Goal: Information Seeking & Learning: Learn about a topic

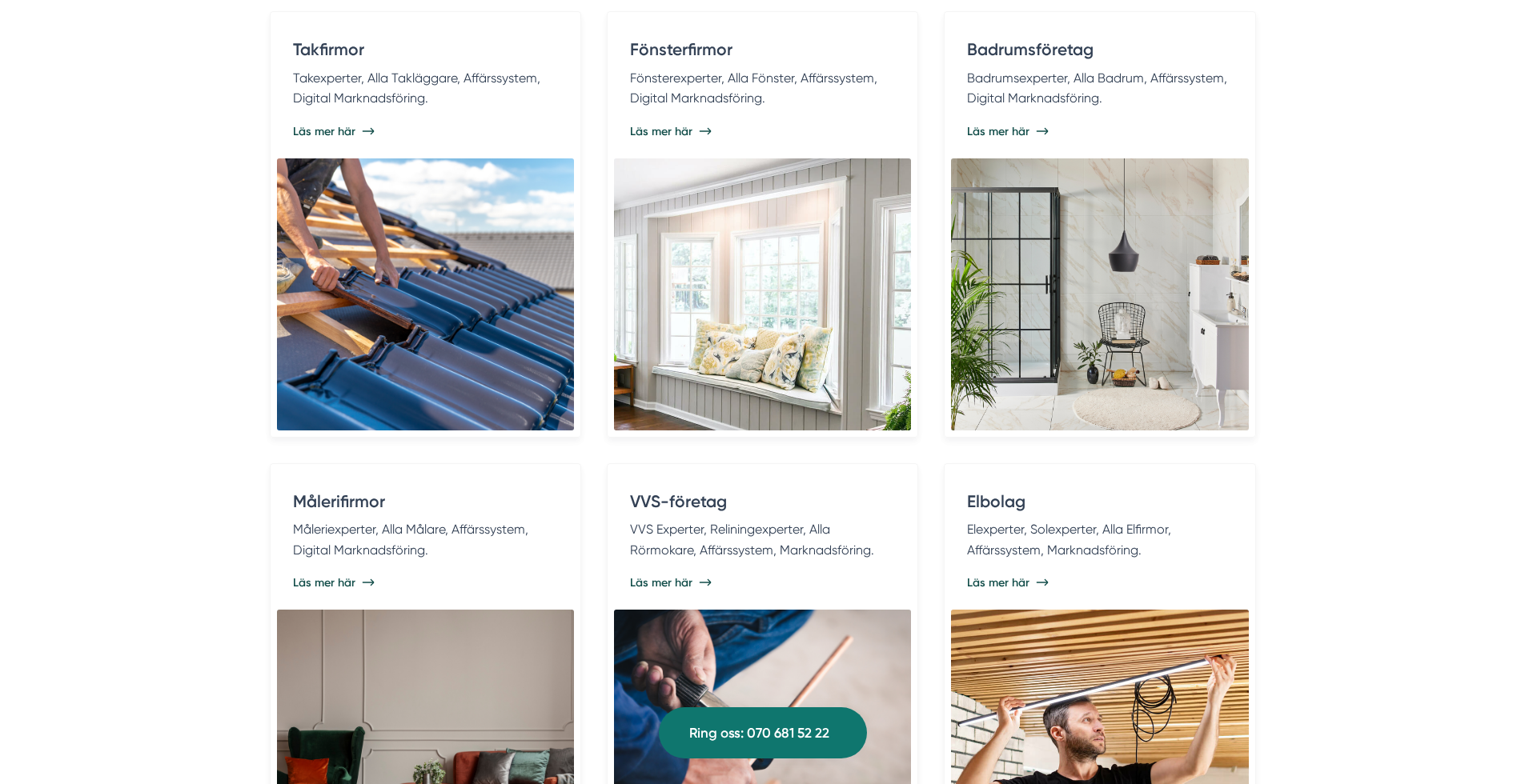
scroll to position [3161, 0]
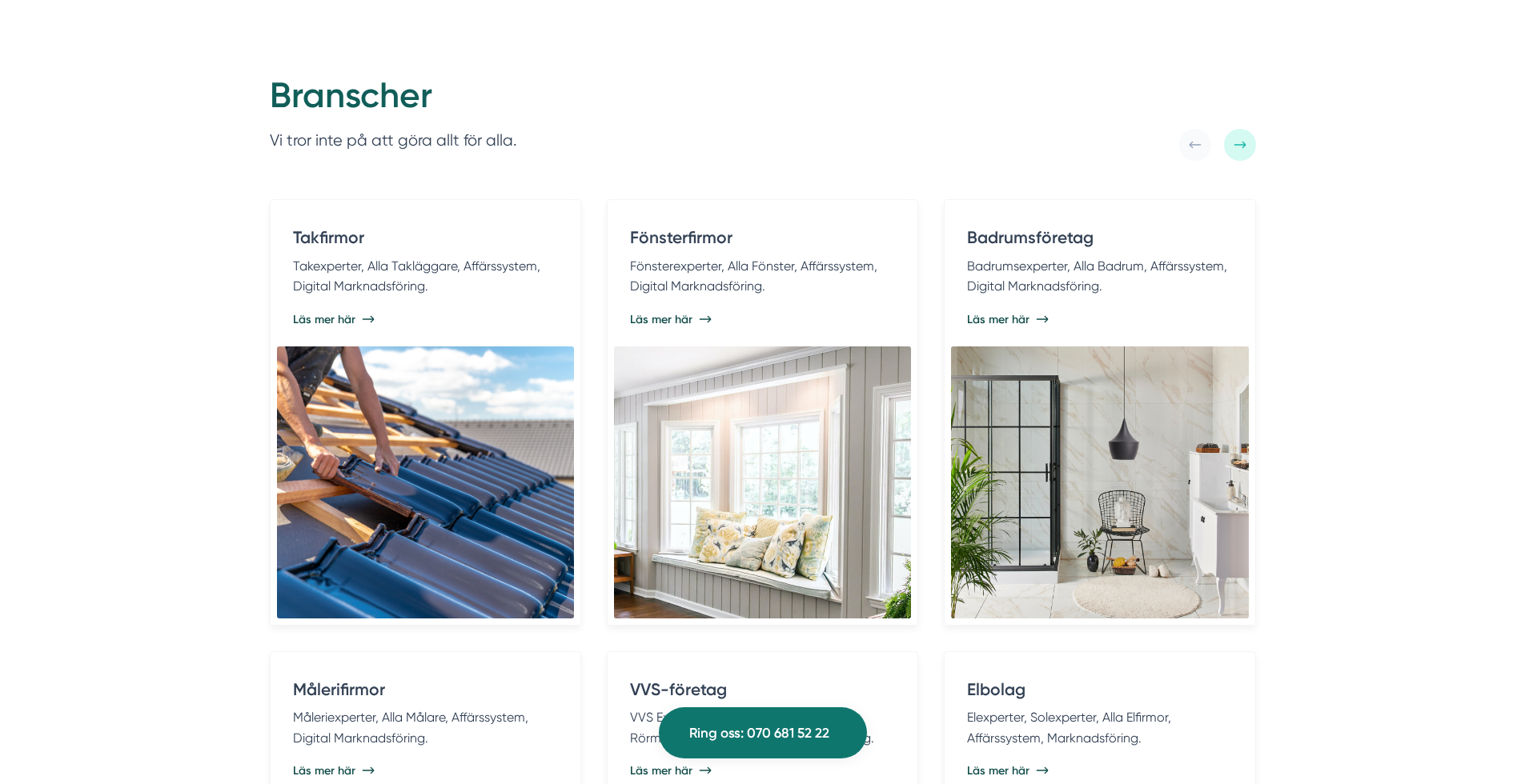
click at [1249, 142] on div at bounding box center [1241, 145] width 32 height 32
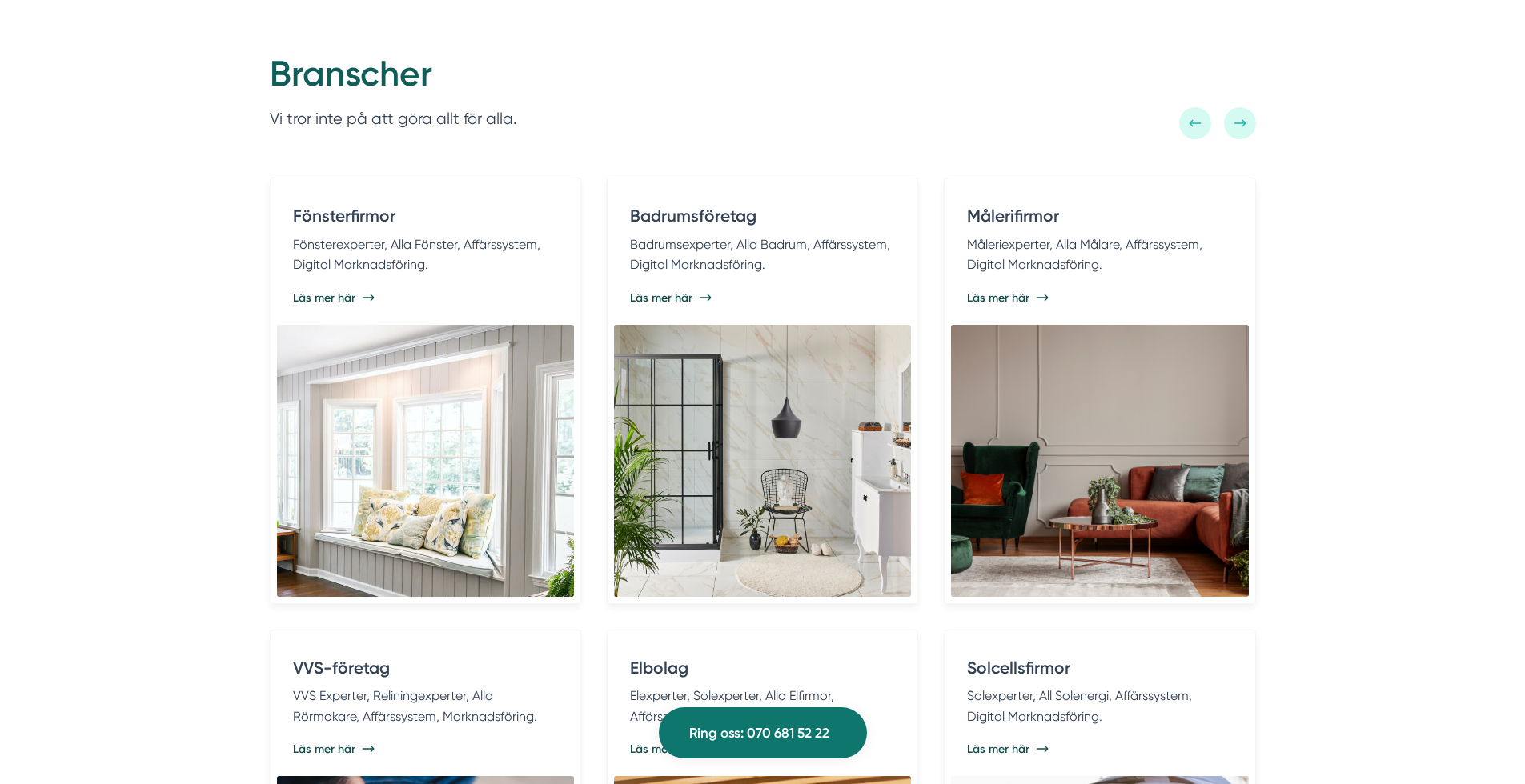
scroll to position [3176, 0]
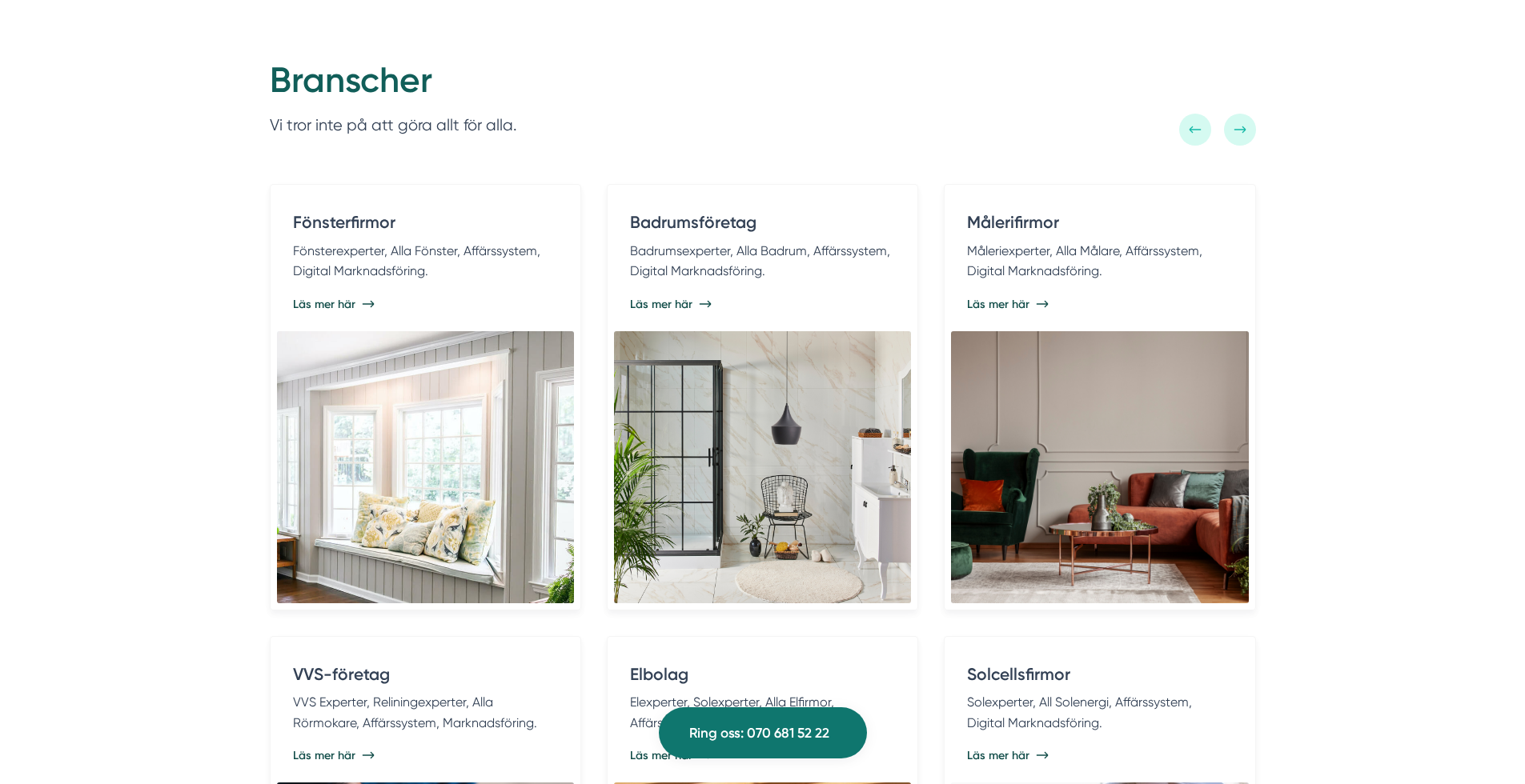
click at [1253, 131] on div at bounding box center [1241, 130] width 32 height 32
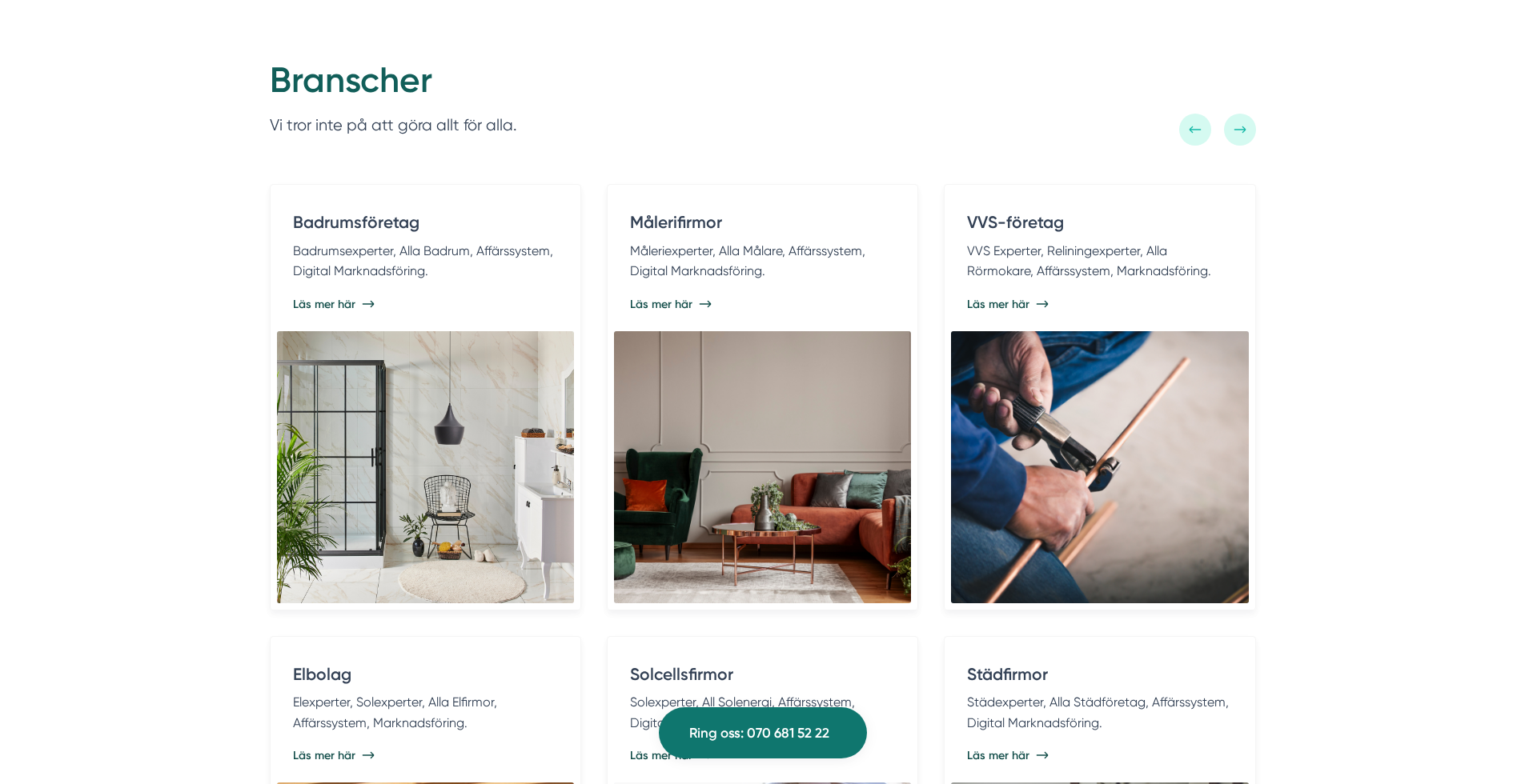
click at [1247, 131] on div at bounding box center [1241, 130] width 32 height 32
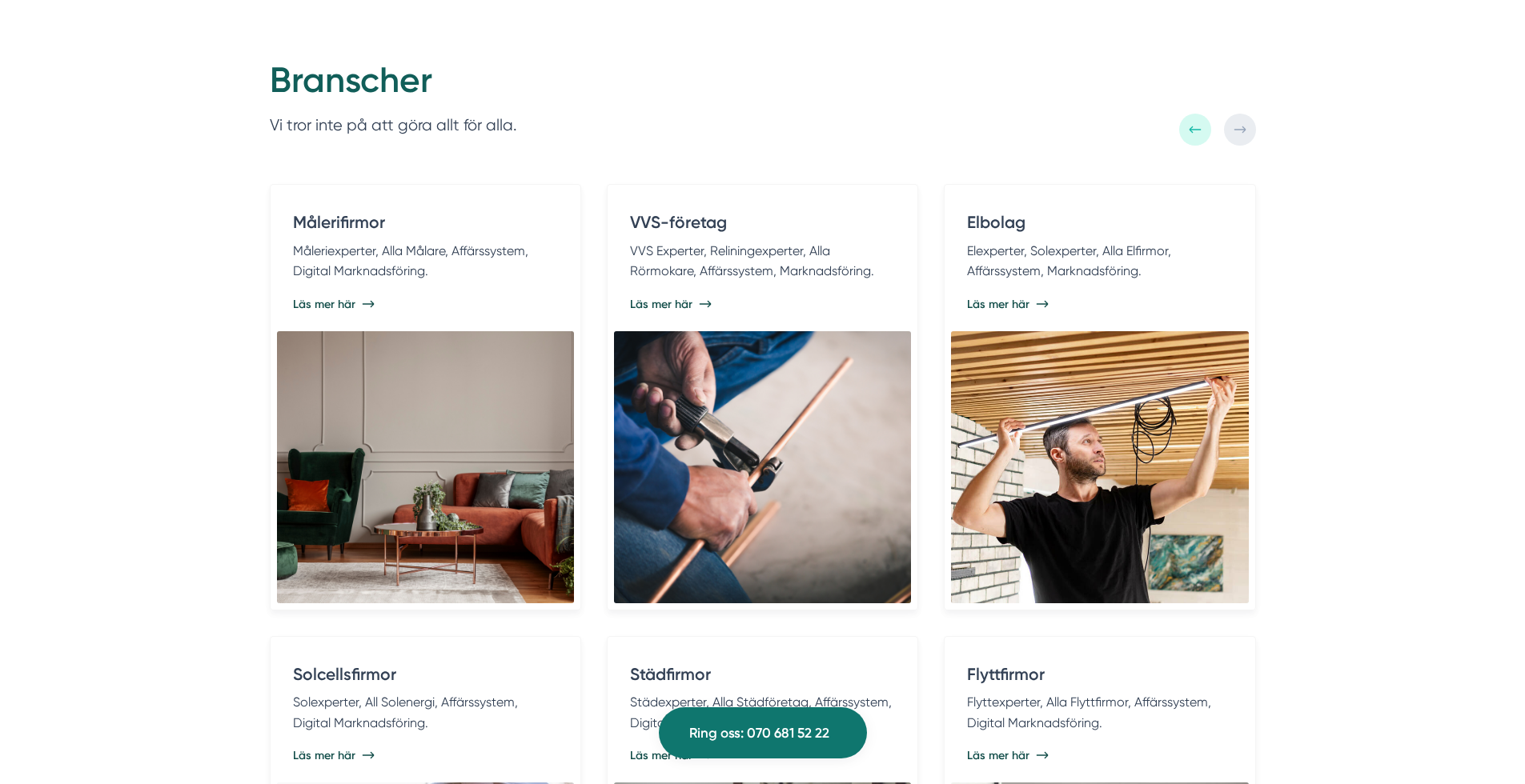
click at [1254, 133] on div at bounding box center [1241, 130] width 32 height 32
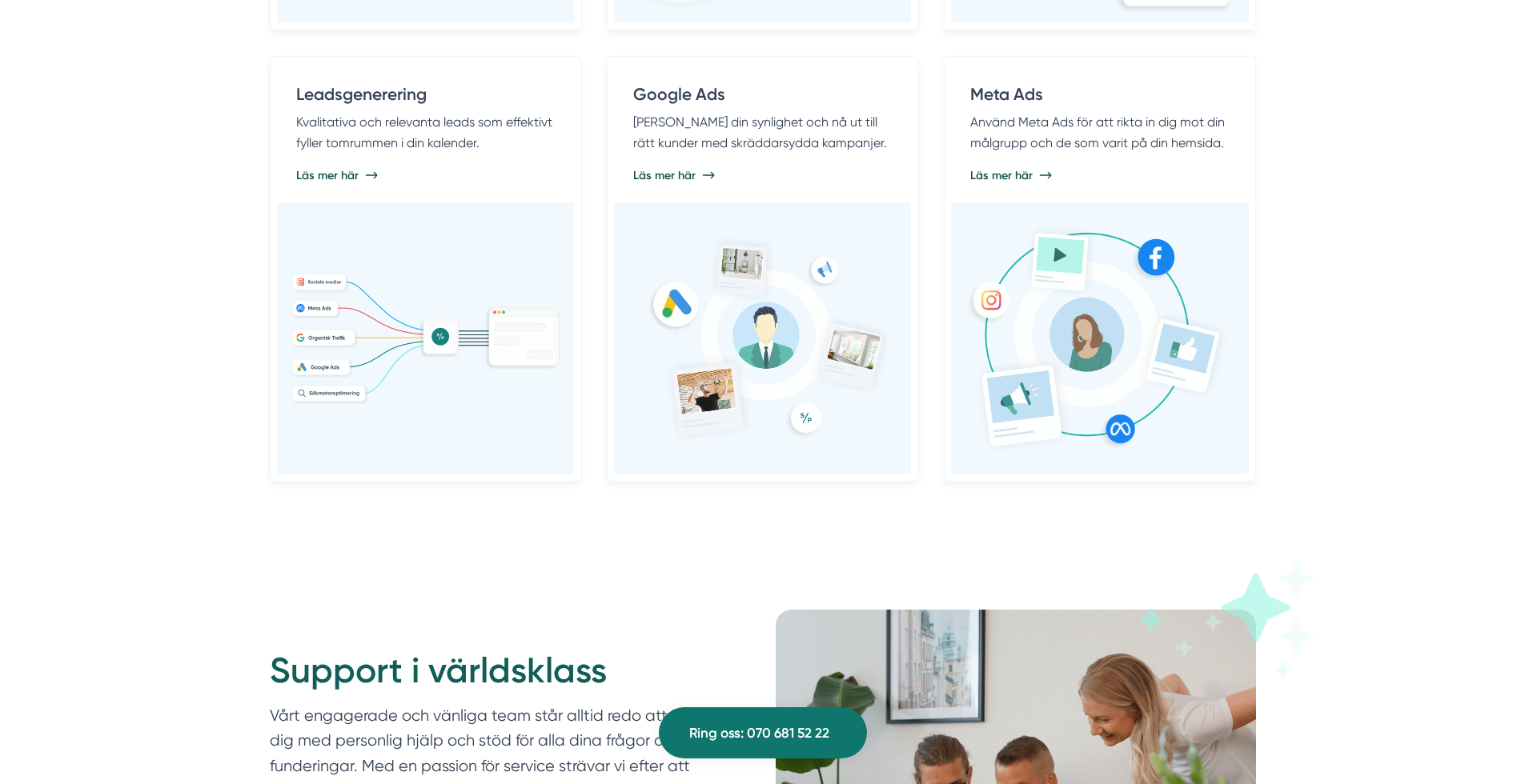
scroll to position [0, 0]
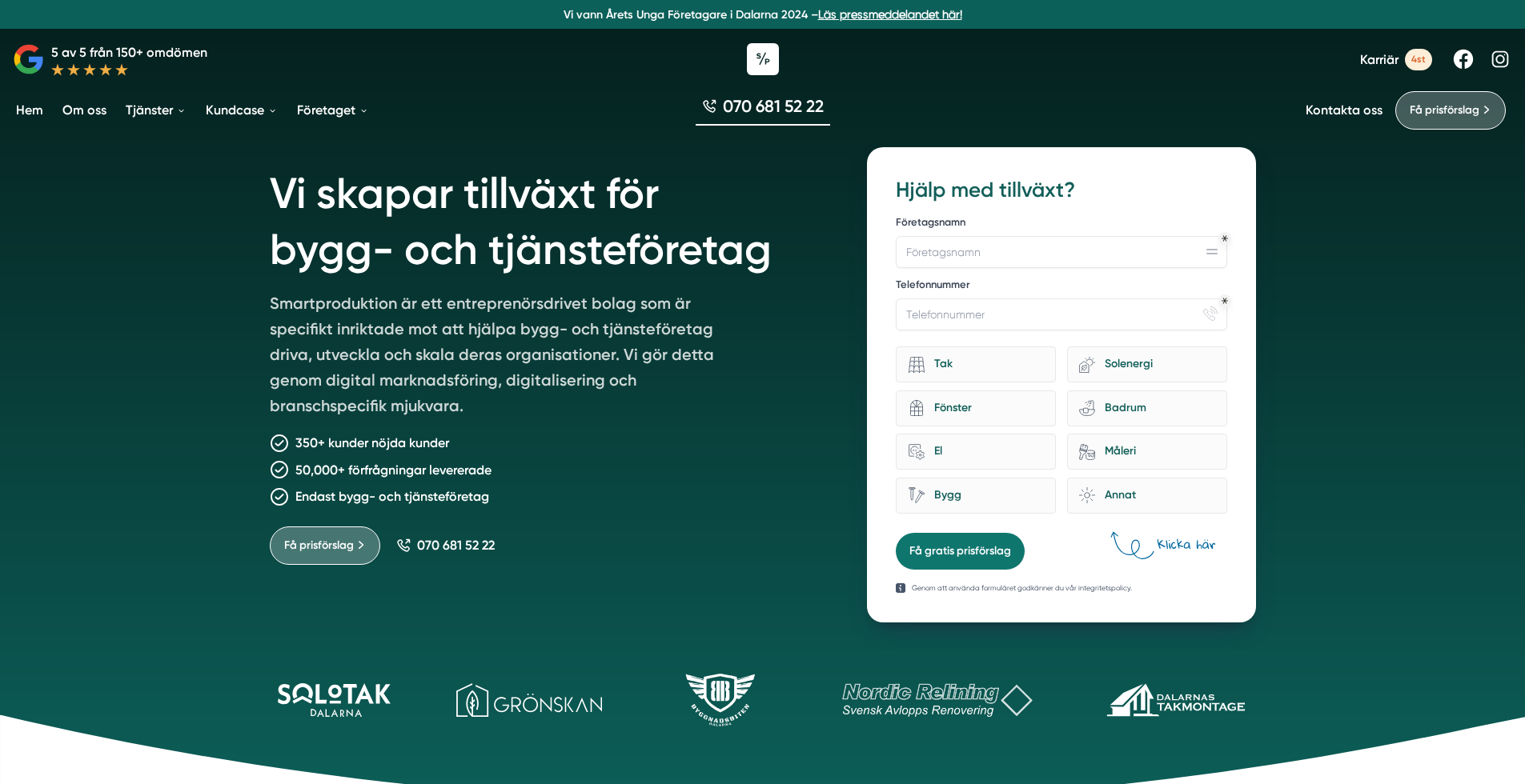
click at [1377, 65] on span "Karriär" at bounding box center [1379, 59] width 38 height 15
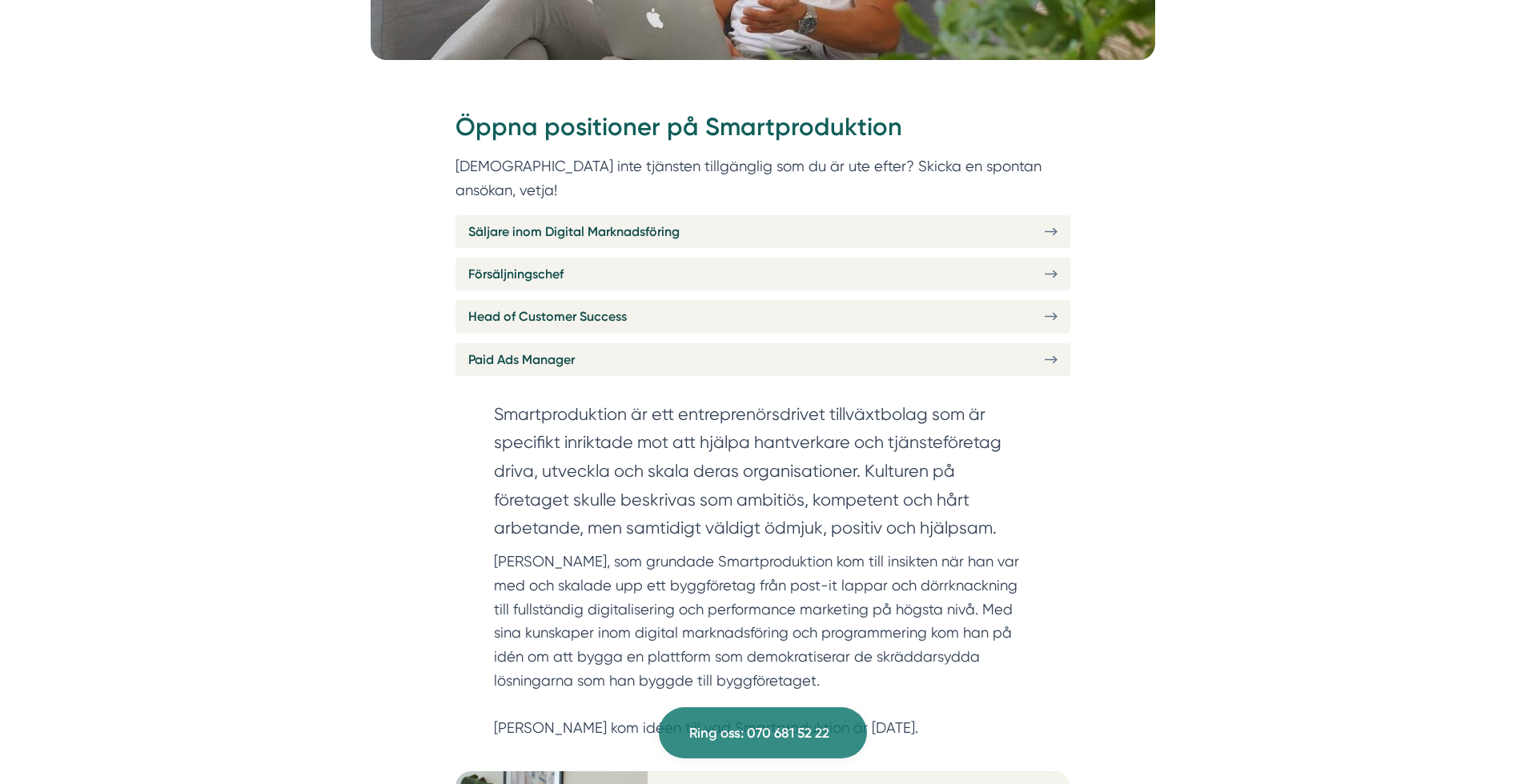
scroll to position [622, 0]
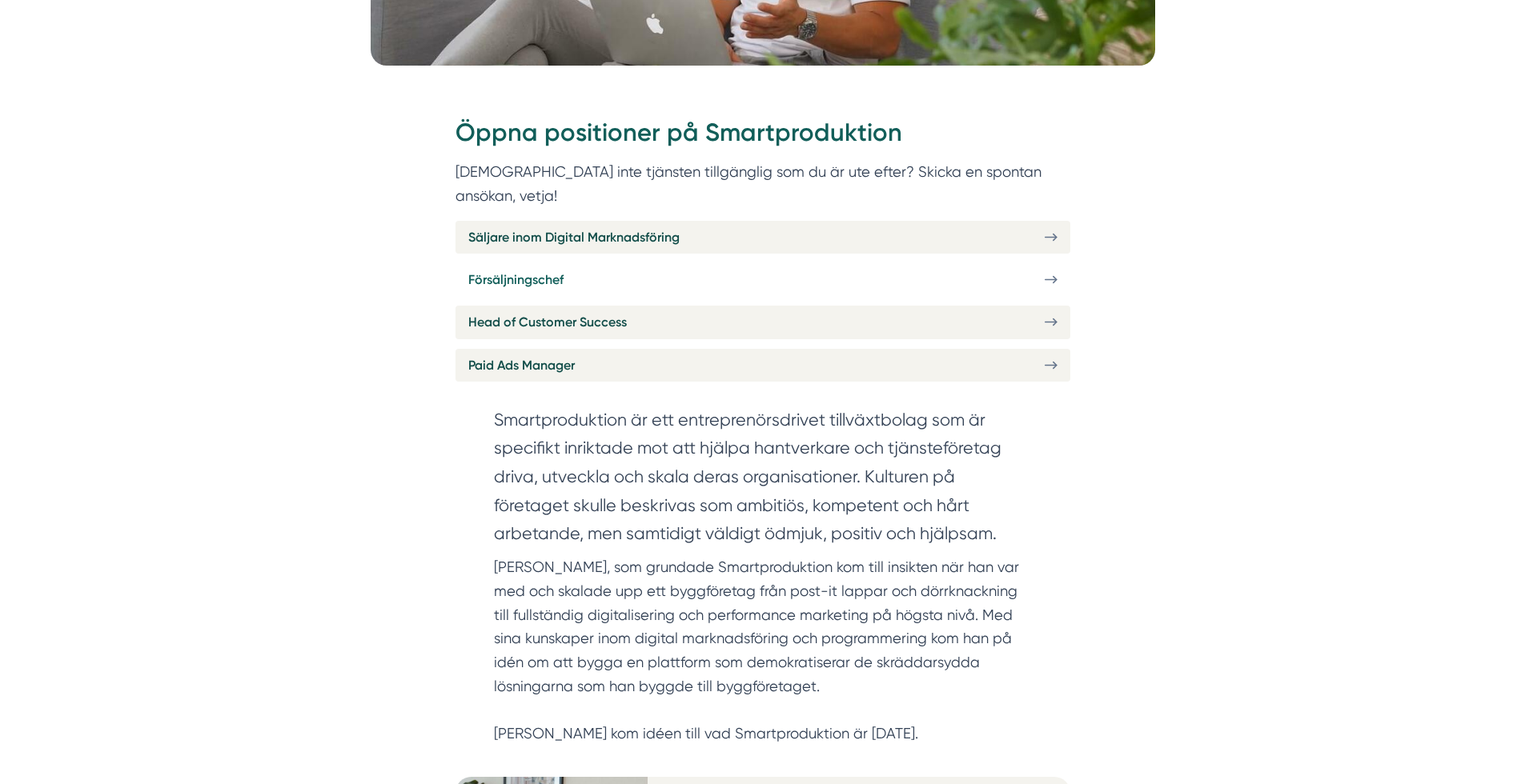
click at [612, 263] on link "Försäljningschef" at bounding box center [762, 279] width 614 height 33
click at [572, 263] on link "Försäljningschef" at bounding box center [762, 279] width 614 height 33
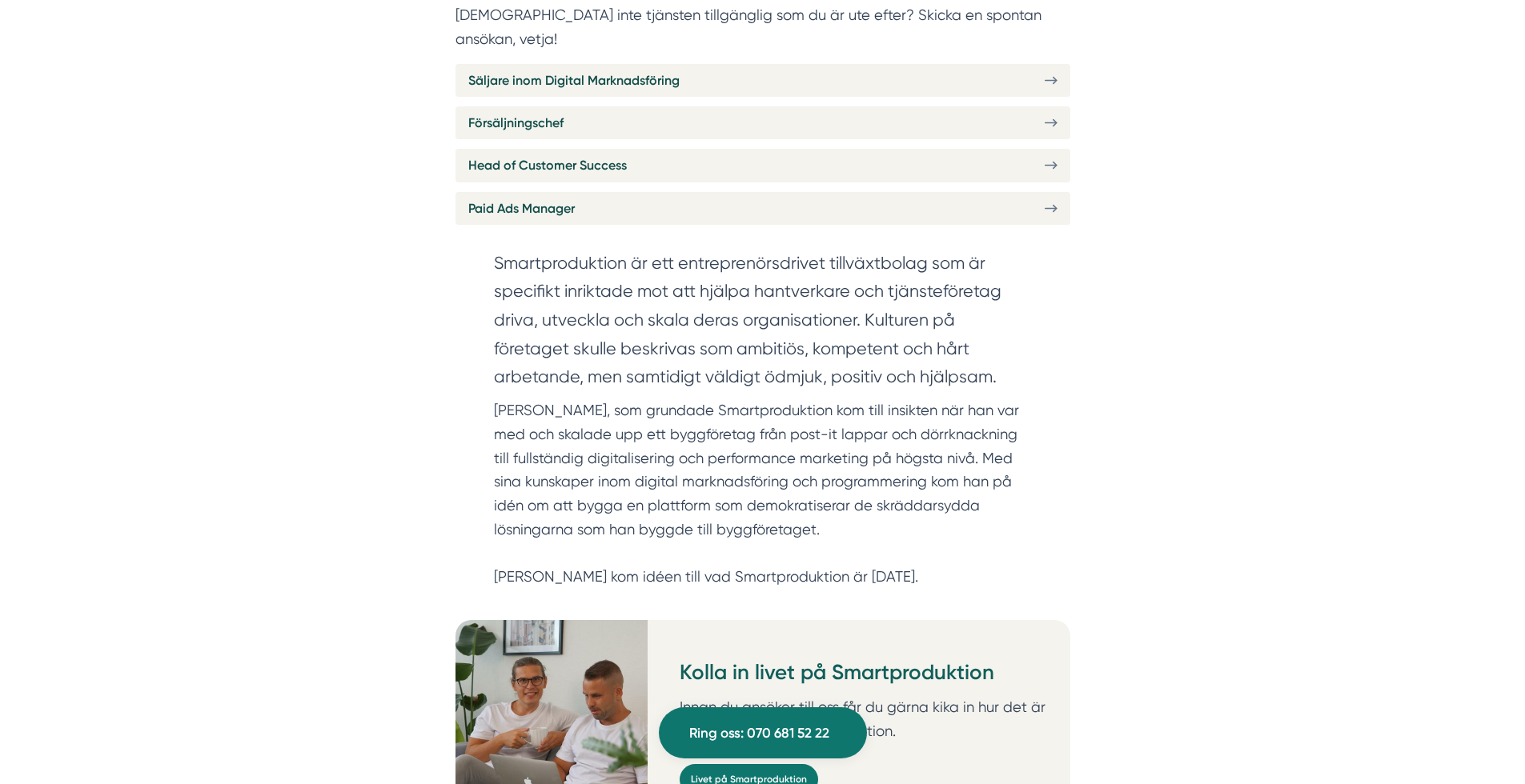
scroll to position [705, 0]
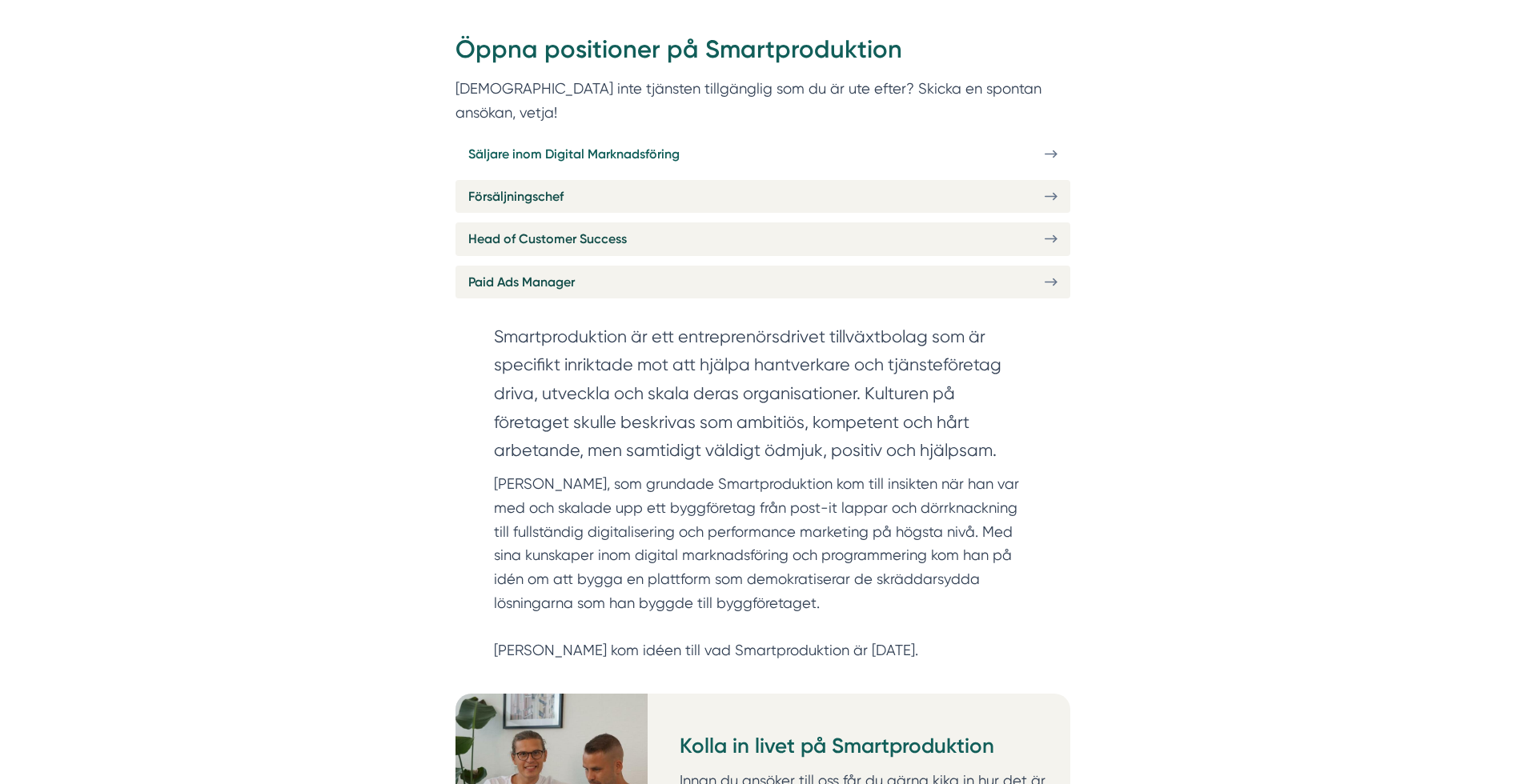
click at [929, 138] on link "Säljare inom Digital Marknadsföring" at bounding box center [762, 154] width 614 height 33
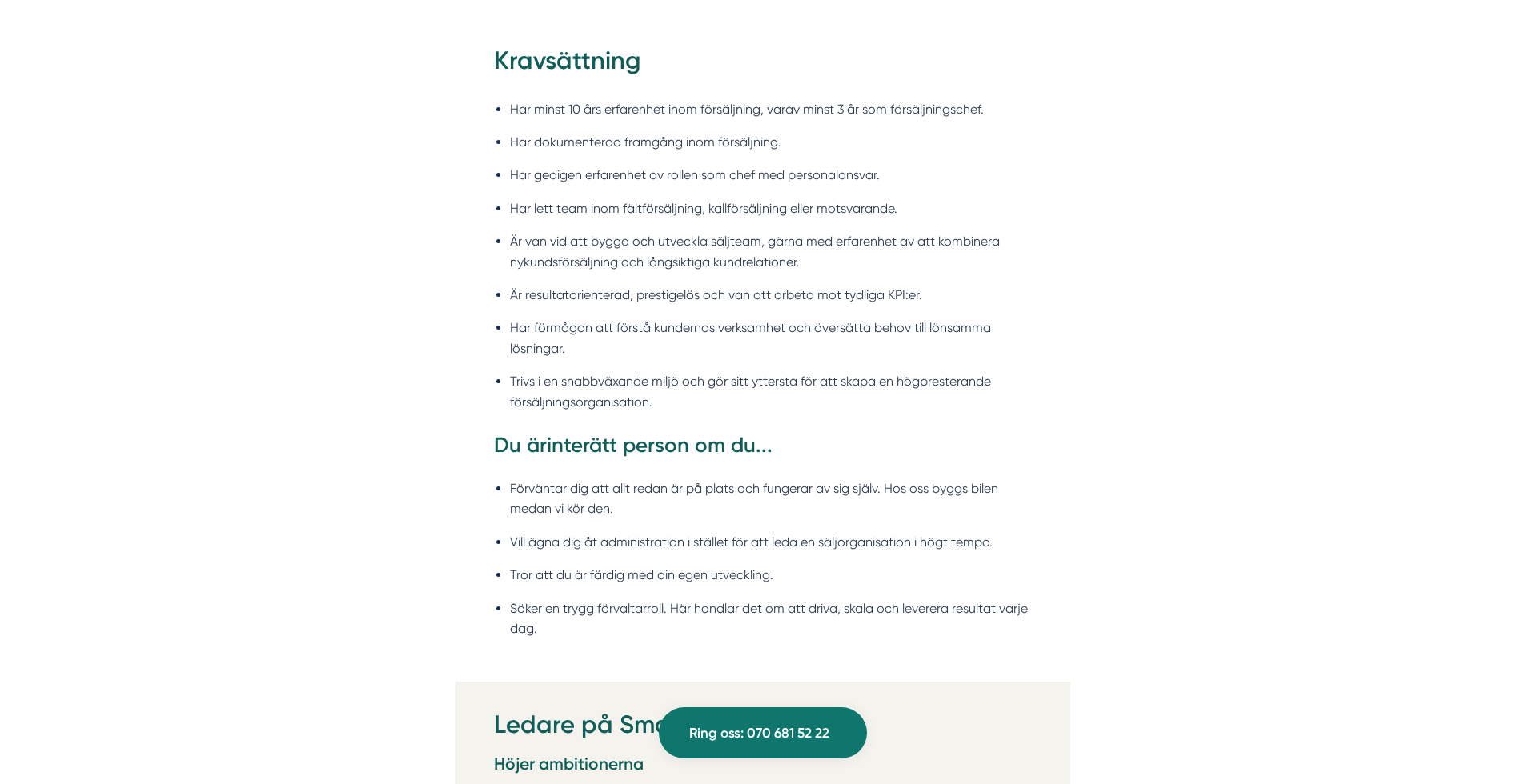
scroll to position [1773, 0]
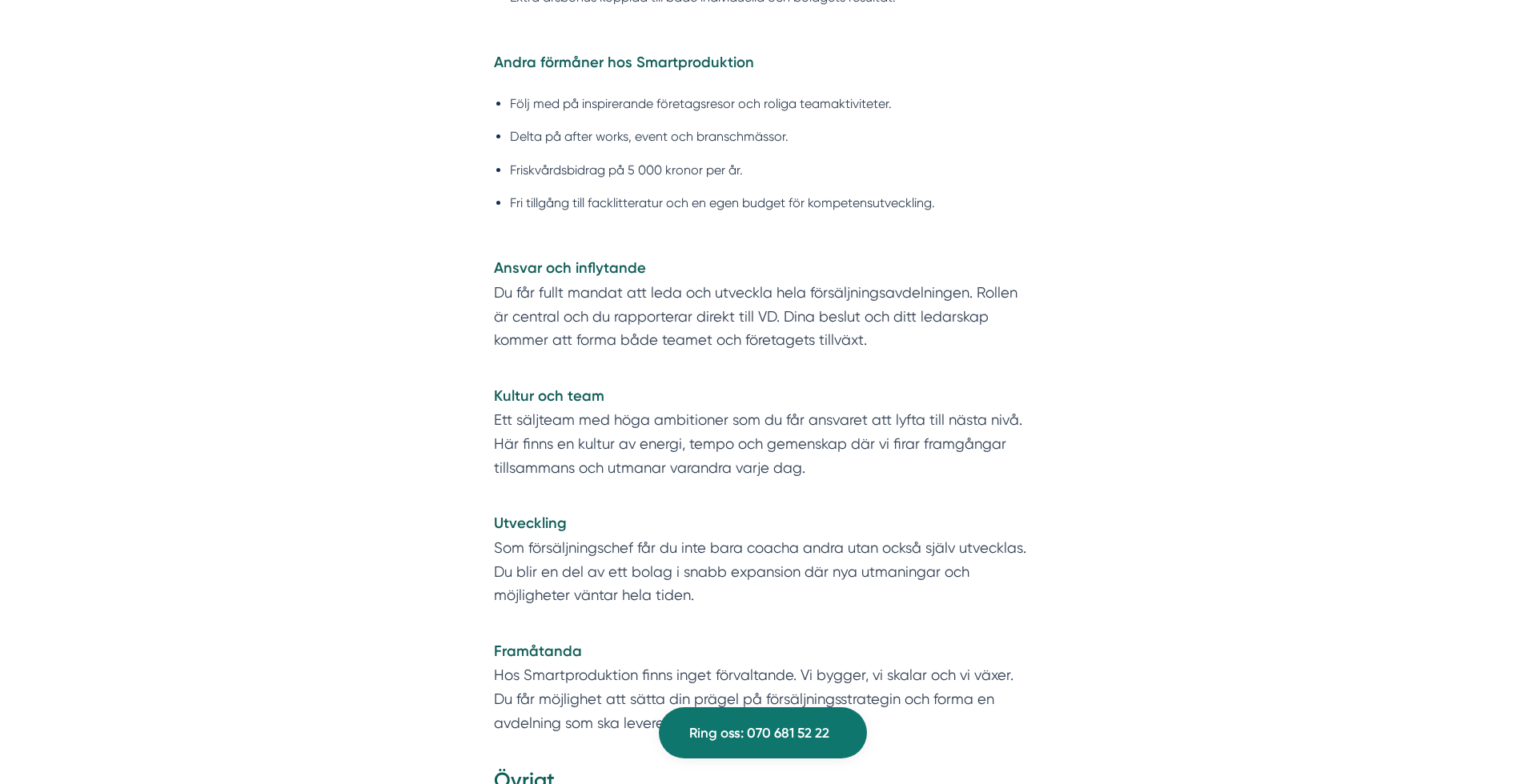
scroll to position [3311, 0]
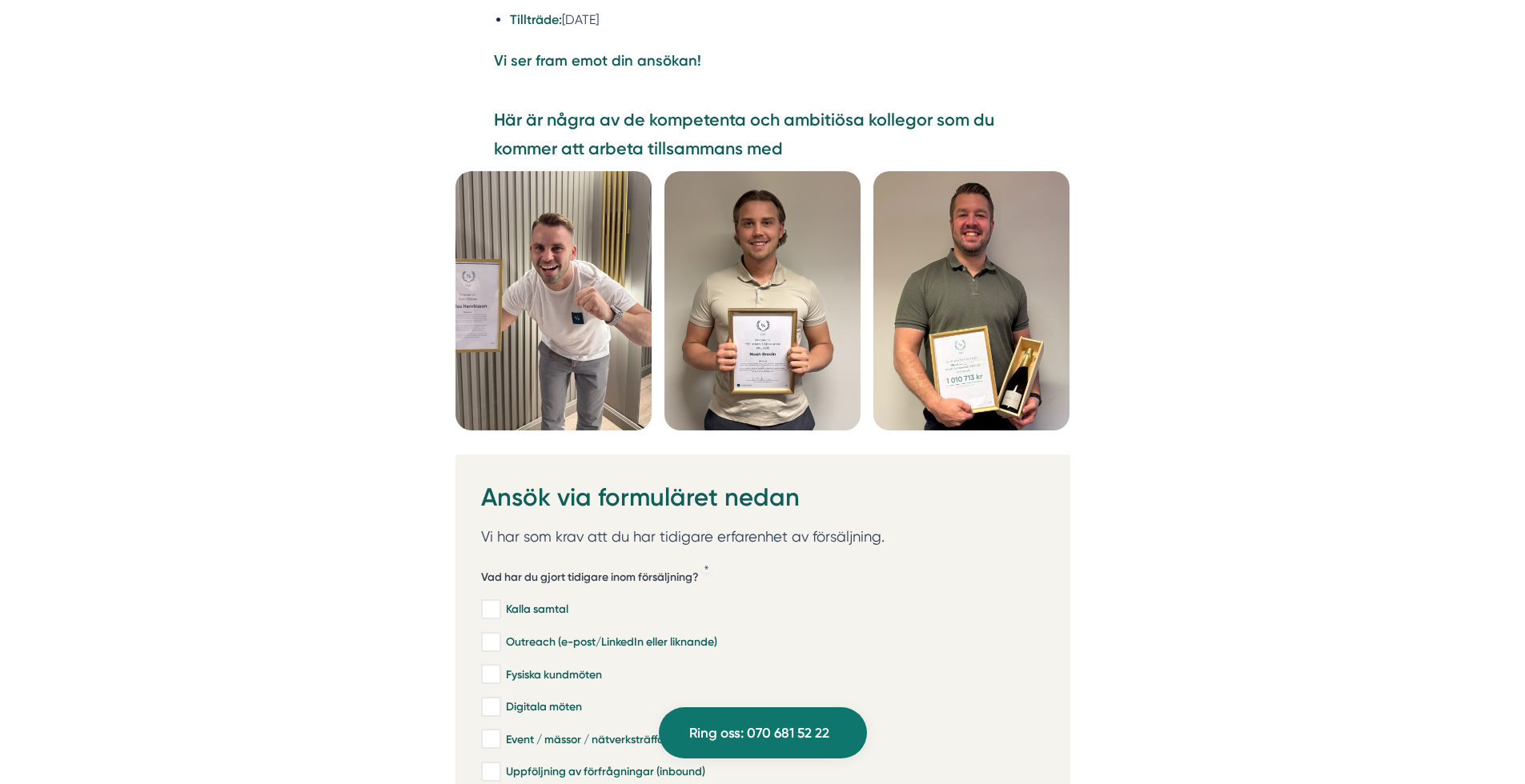
scroll to position [4524, 0]
click at [776, 292] on img at bounding box center [762, 299] width 196 height 259
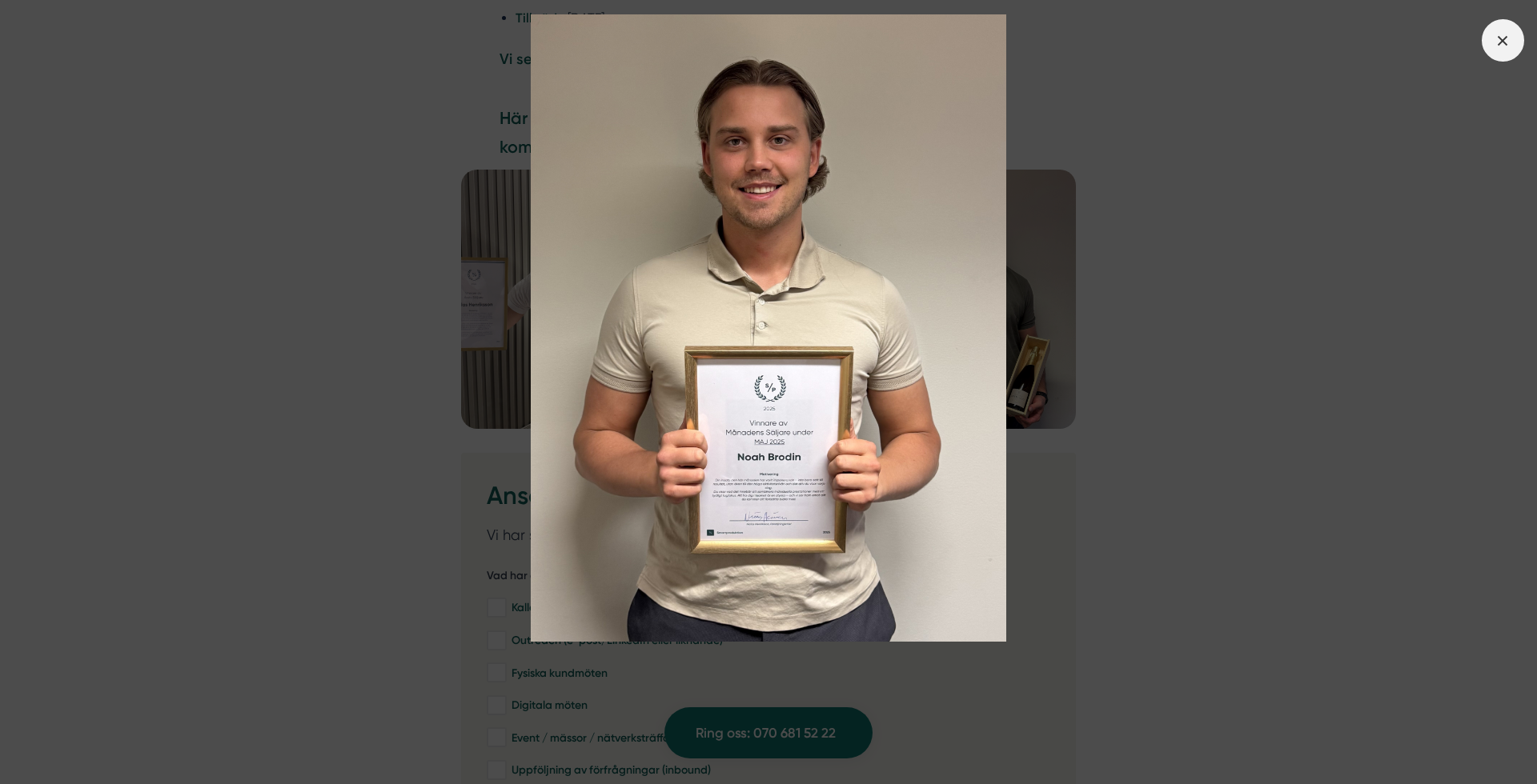
click at [1501, 43] on icon at bounding box center [1502, 41] width 18 height 18
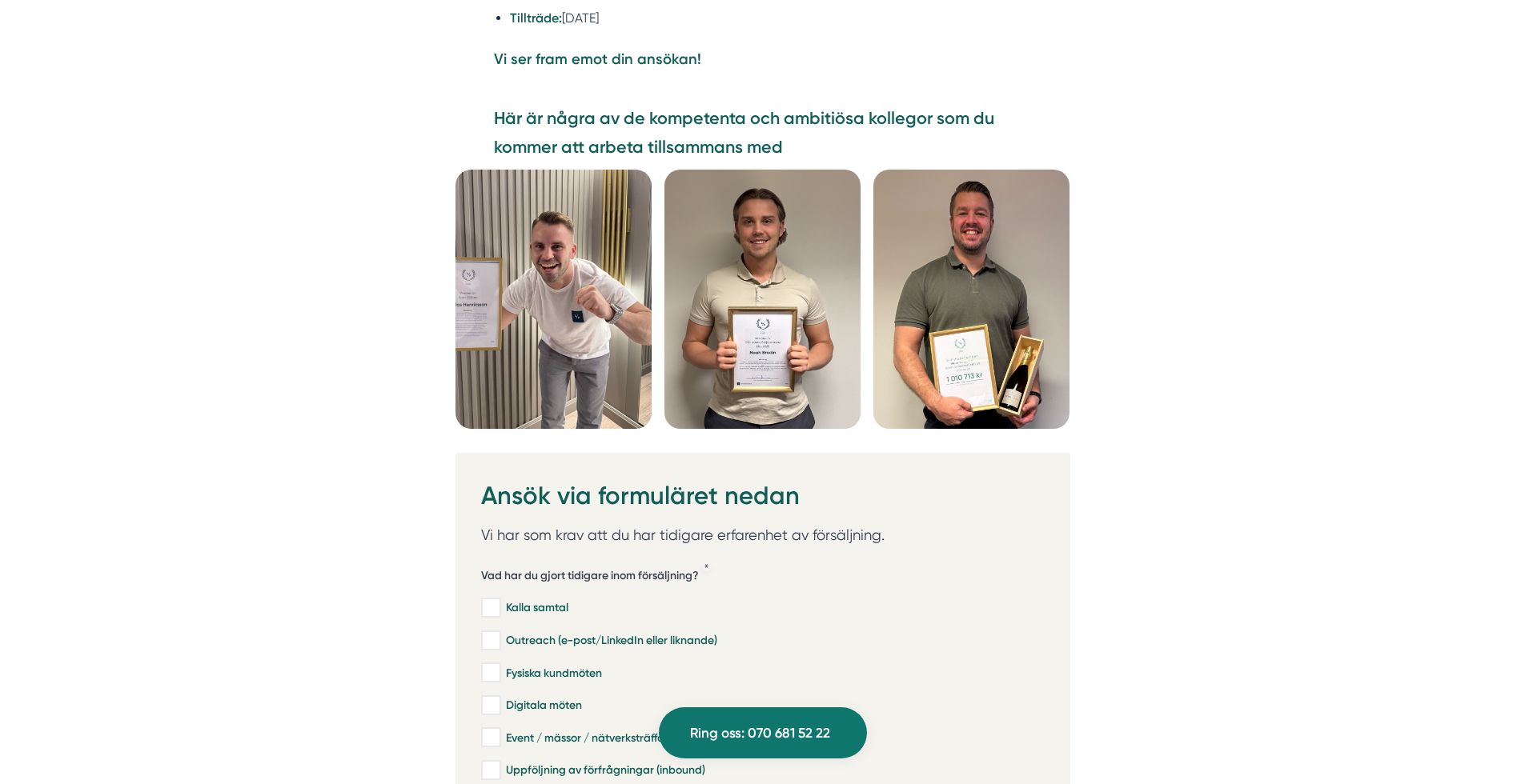
click at [517, 223] on img at bounding box center [553, 299] width 196 height 259
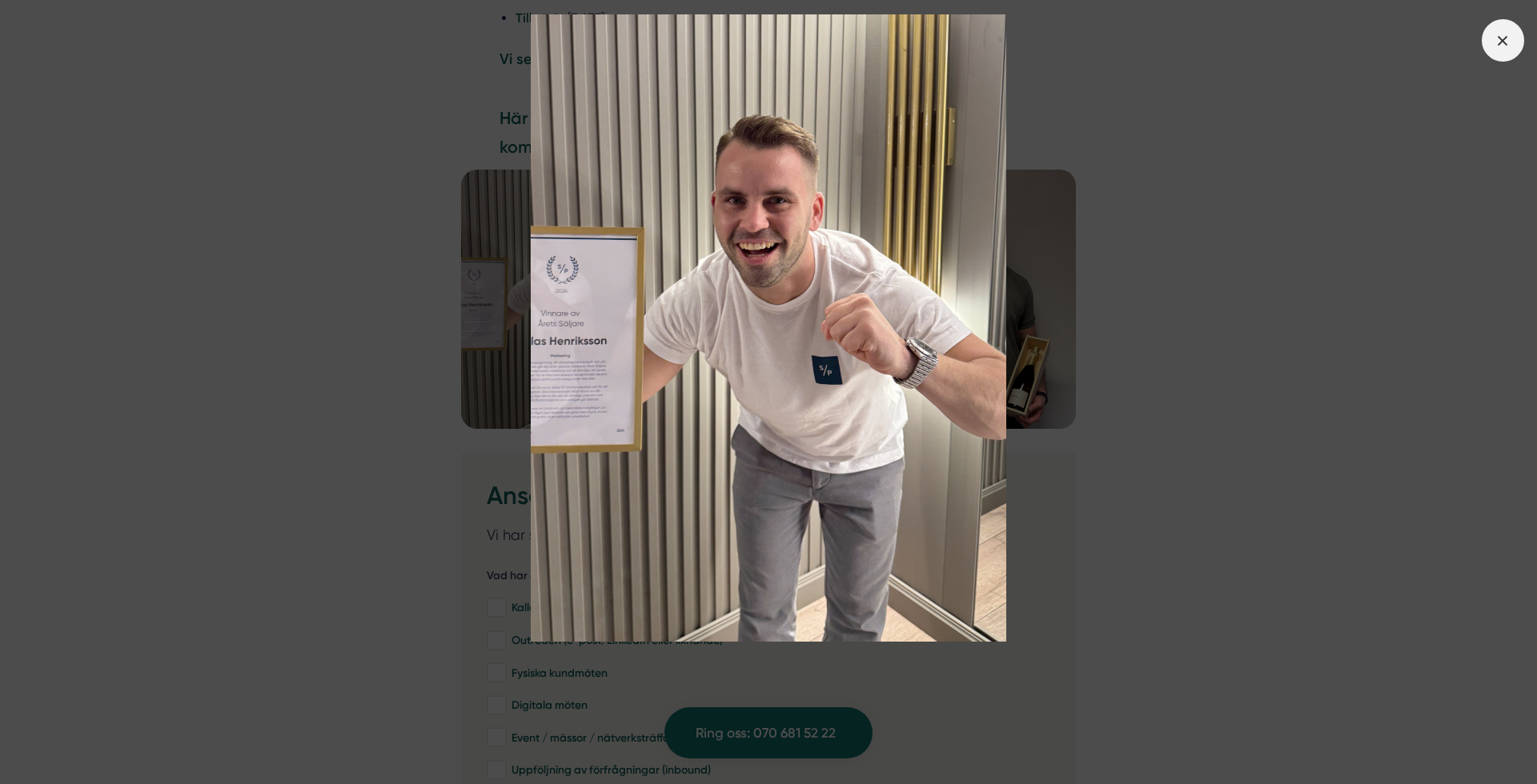
click at [1503, 41] on line at bounding box center [1503, 40] width 9 height 9
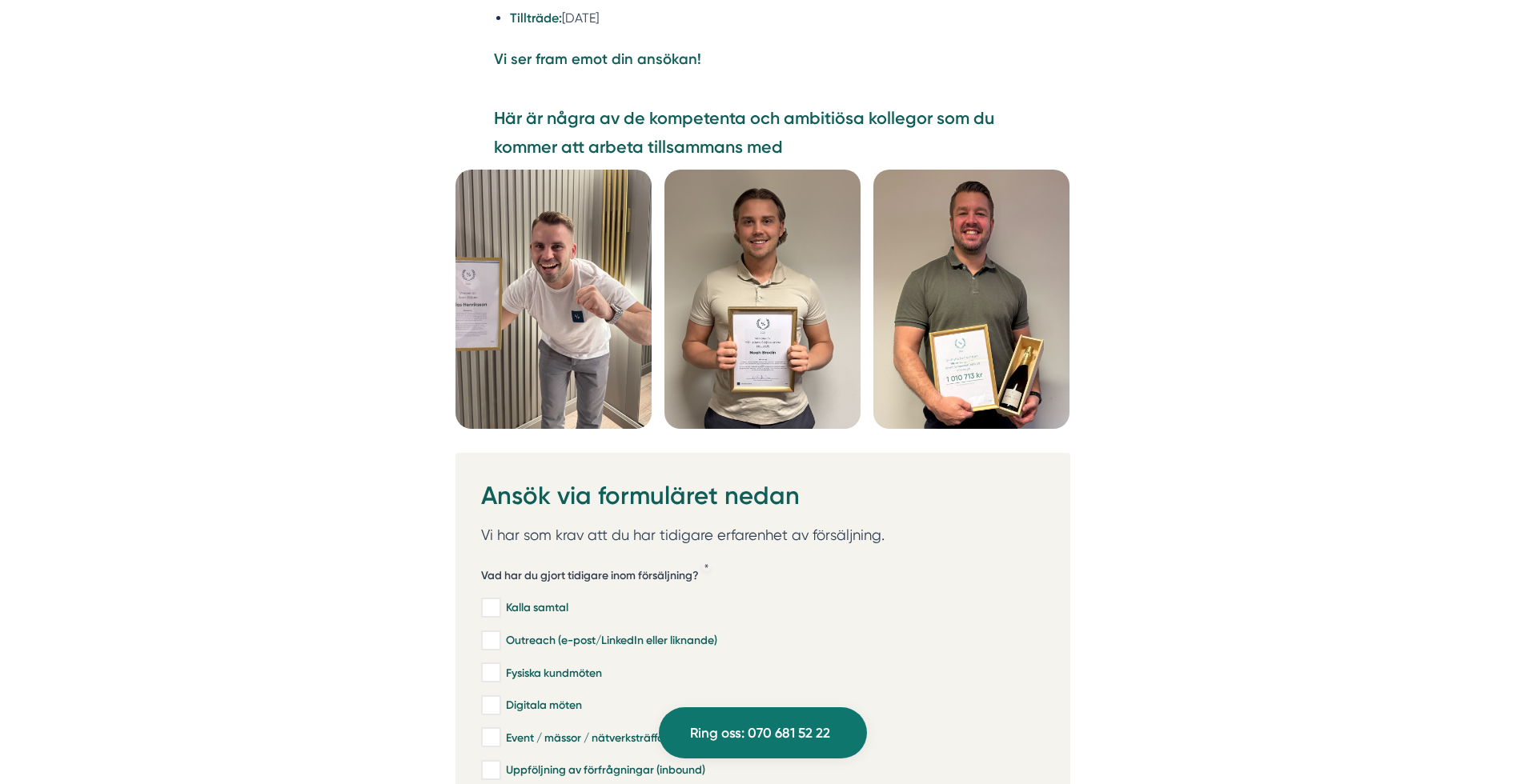
click at [999, 180] on img at bounding box center [971, 299] width 196 height 259
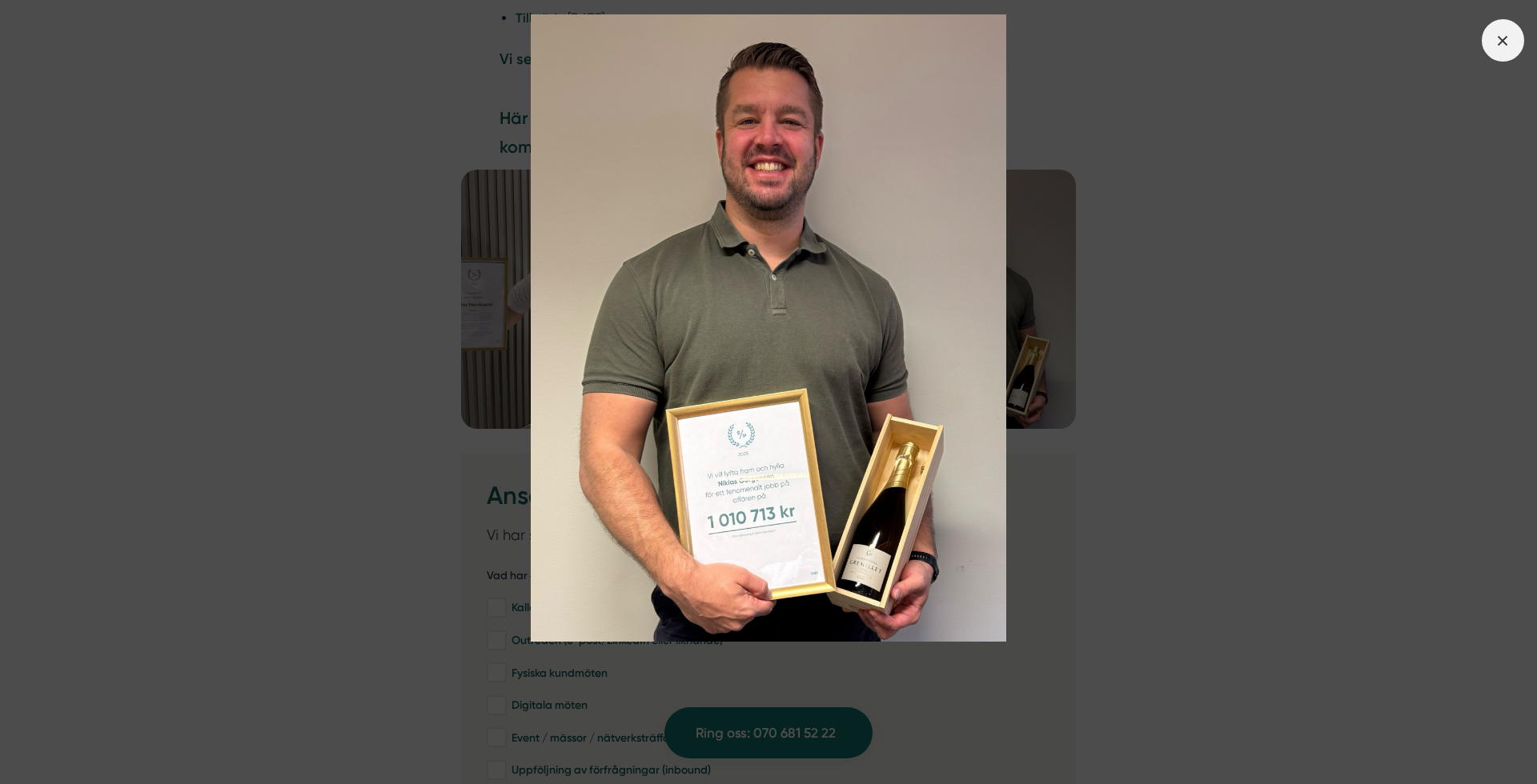
click at [1505, 39] on icon at bounding box center [1502, 41] width 18 height 18
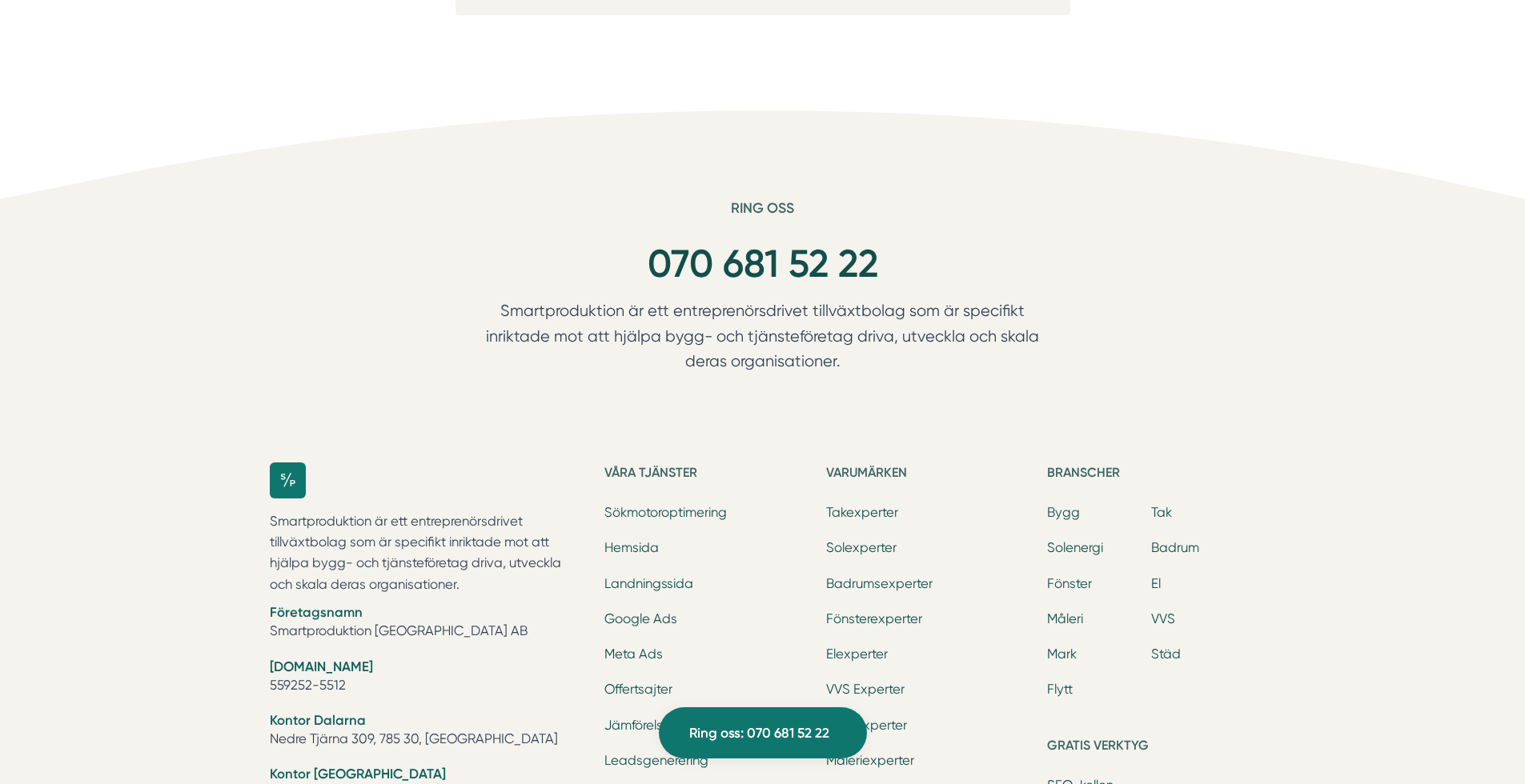
scroll to position [6180, 0]
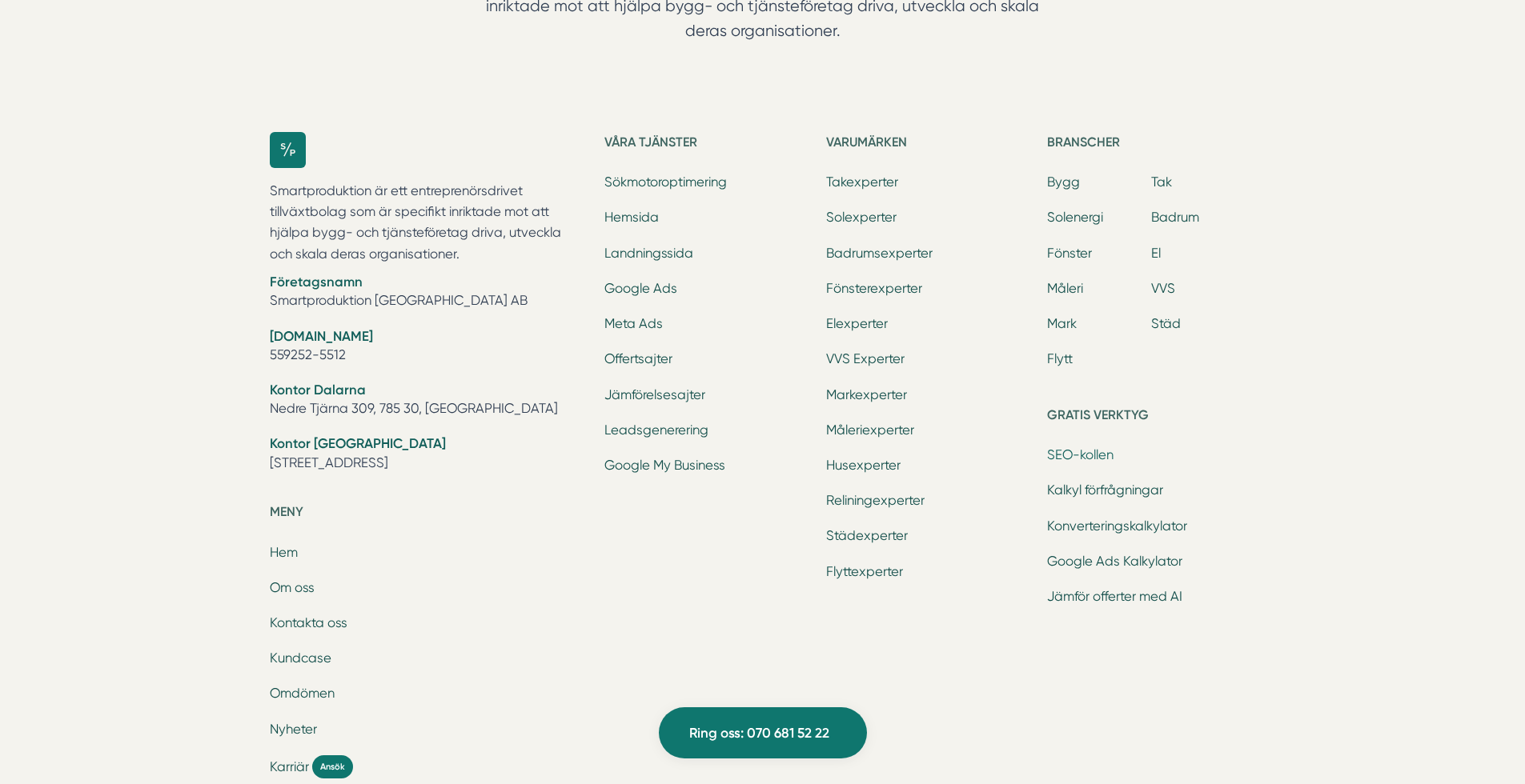
click at [1080, 447] on link "SEO-kollen" at bounding box center [1080, 454] width 66 height 15
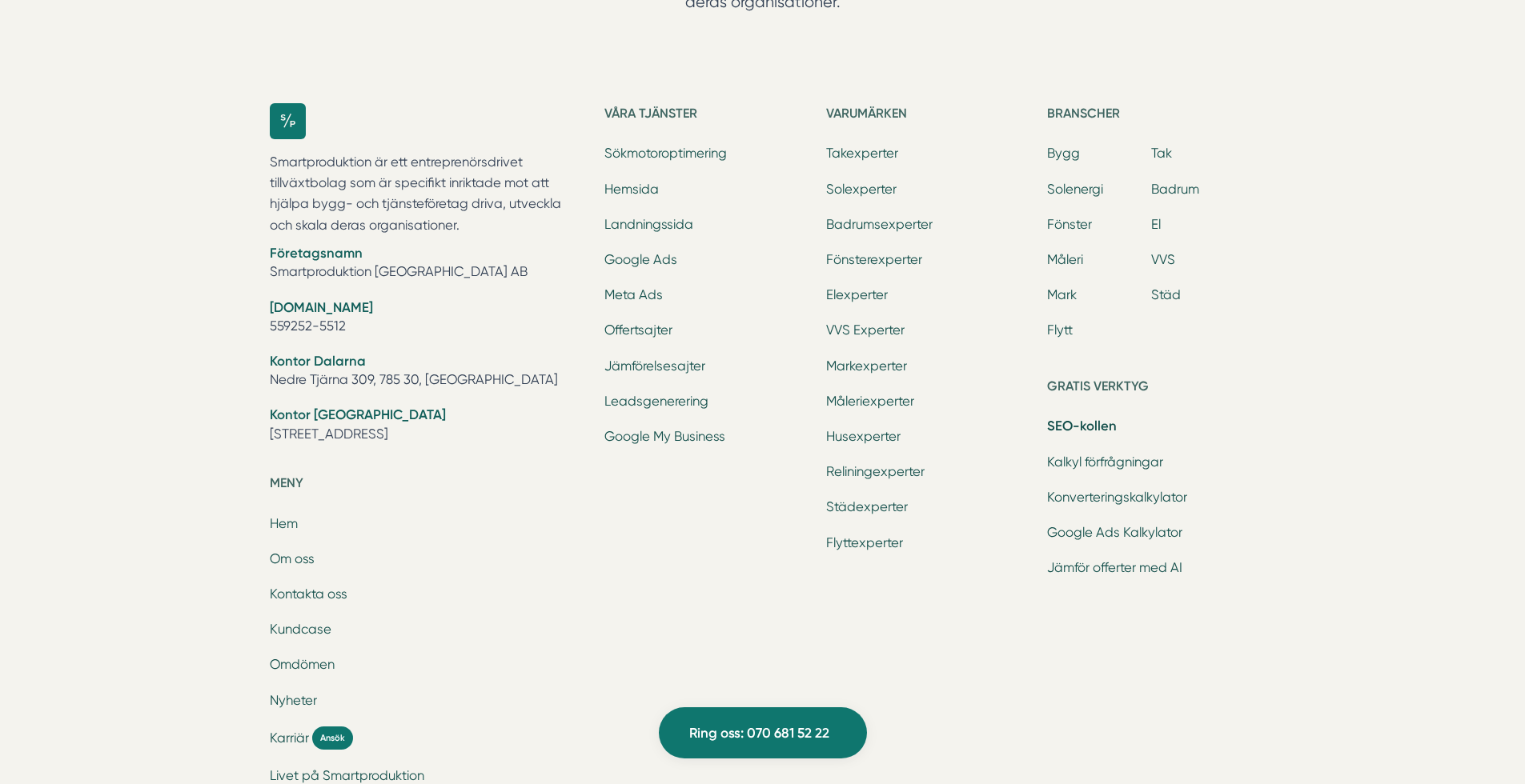
scroll to position [3299, 0]
click at [659, 360] on link "Jämförelsesajter" at bounding box center [655, 362] width 101 height 15
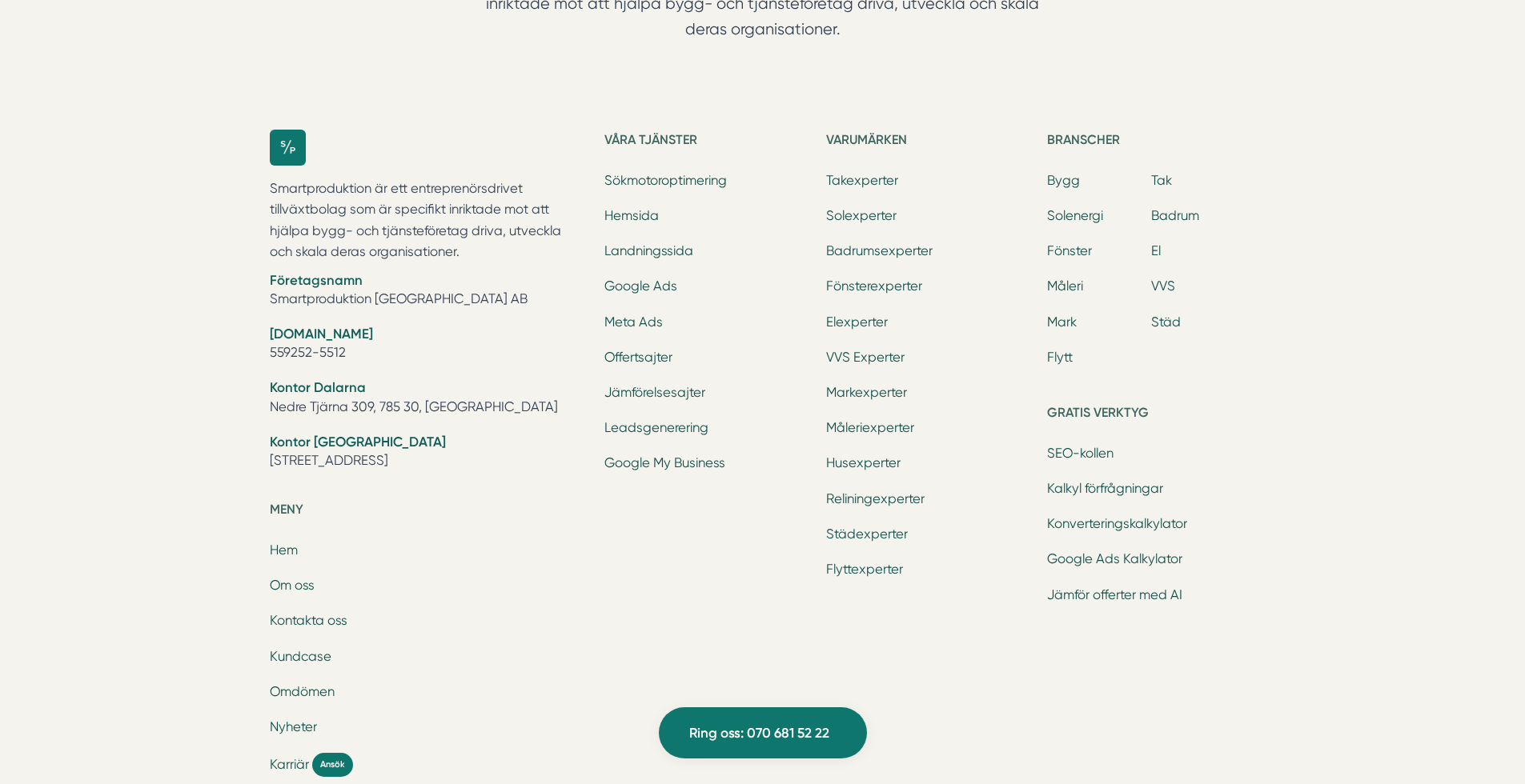
scroll to position [3900, 0]
